Goal: Navigation & Orientation: Find specific page/section

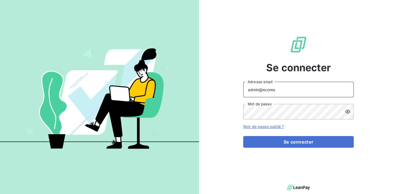
click at [278, 92] on input "admin@ecores" at bounding box center [298, 89] width 111 height 15
paste input "B EXPERT"
drag, startPoint x: 287, startPoint y: 91, endPoint x: 264, endPoint y: 89, distance: 22.8
click at [264, 89] on input "admin@B EXPERT" at bounding box center [298, 89] width 111 height 15
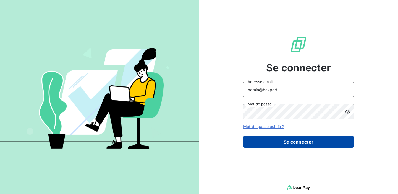
type input "admin@bexpert"
click at [288, 138] on button "Se connecter" at bounding box center [298, 142] width 111 height 12
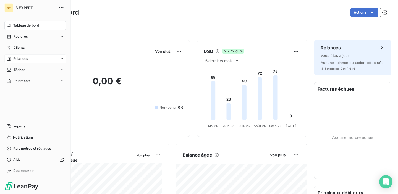
click at [20, 61] on span "Relances" at bounding box center [20, 58] width 15 height 5
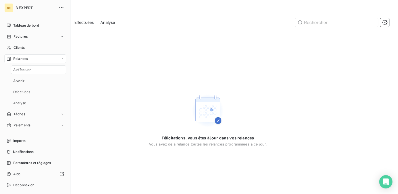
click at [33, 69] on div "À effectuer" at bounding box center [38, 69] width 55 height 9
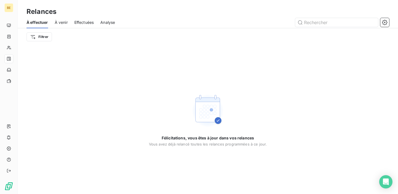
click at [59, 25] on span "À venir" at bounding box center [61, 23] width 13 height 6
click at [77, 21] on span "Effectuées" at bounding box center [84, 23] width 20 height 6
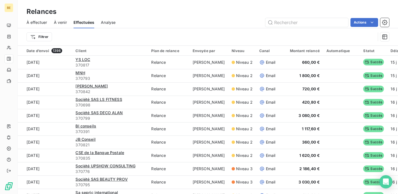
click at [40, 24] on span "À effectuer" at bounding box center [37, 23] width 21 height 6
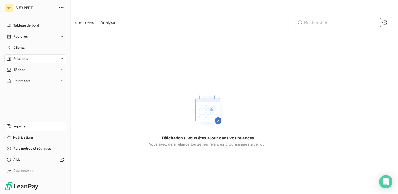
click at [18, 124] on span "Imports" at bounding box center [19, 126] width 12 height 5
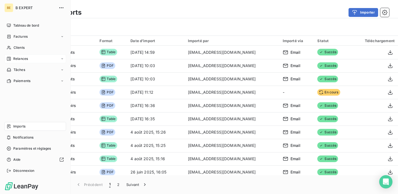
click at [19, 59] on span "Relances" at bounding box center [20, 58] width 15 height 5
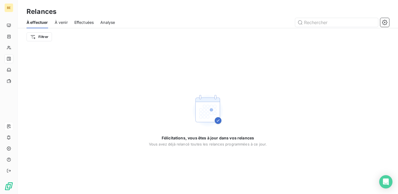
click at [124, 87] on div "Félicitations, vous êtes à jour dans vos relances Vous avez déjà relancé toutes…" at bounding box center [208, 119] width 381 height 148
click at [87, 24] on span "Effectuées" at bounding box center [84, 23] width 20 height 6
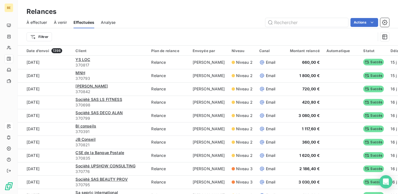
click at [61, 23] on span "À venir" at bounding box center [60, 23] width 13 height 6
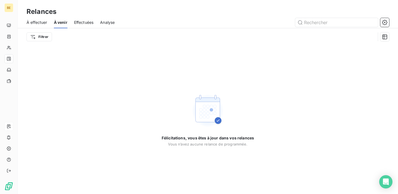
click at [38, 24] on span "À effectuer" at bounding box center [37, 23] width 21 height 6
click at [111, 22] on span "Analyse" at bounding box center [107, 23] width 15 height 6
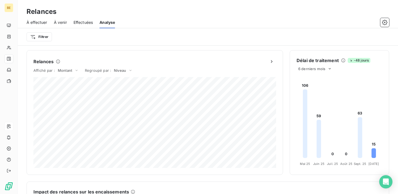
click at [61, 20] on span "À venir" at bounding box center [60, 23] width 13 height 6
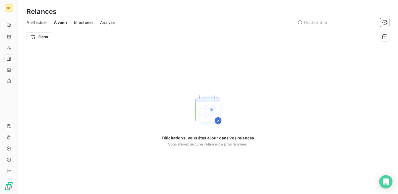
click at [36, 23] on span "À effectuer" at bounding box center [37, 23] width 21 height 6
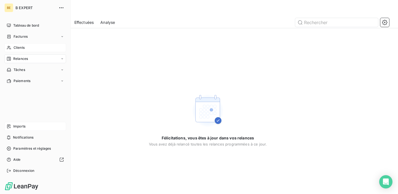
click at [17, 45] on div "Clients" at bounding box center [35, 47] width 62 height 9
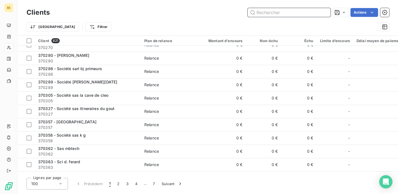
scroll to position [534, 0]
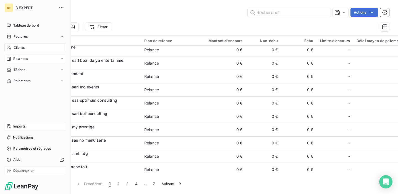
click at [17, 168] on span "Déconnexion" at bounding box center [23, 170] width 21 height 5
